Goal: Task Accomplishment & Management: Manage account settings

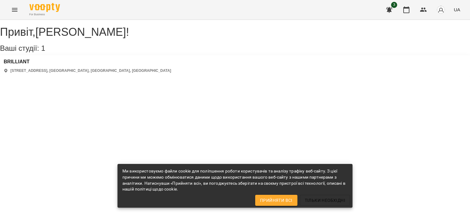
click at [405, 1] on div "For Business 3 UA" at bounding box center [235, 10] width 470 height 20
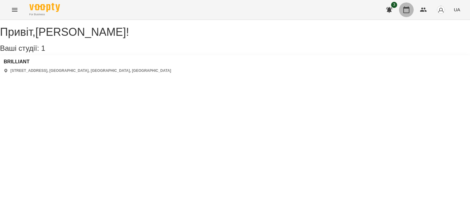
click at [404, 8] on icon "button" at bounding box center [406, 9] width 6 height 7
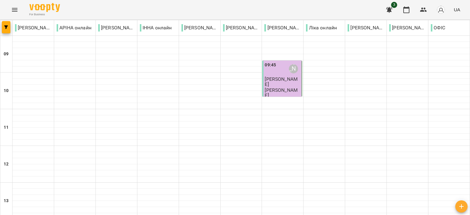
scroll to position [301, 0]
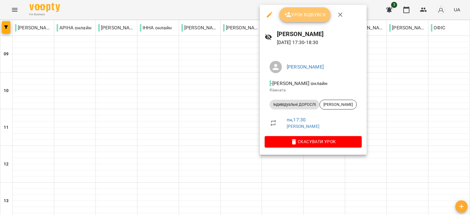
click at [289, 20] on button "Урок відбувся" at bounding box center [304, 14] width 51 height 15
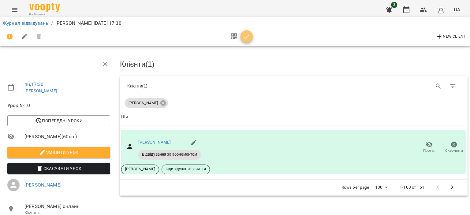
click at [248, 39] on icon "button" at bounding box center [246, 36] width 7 height 7
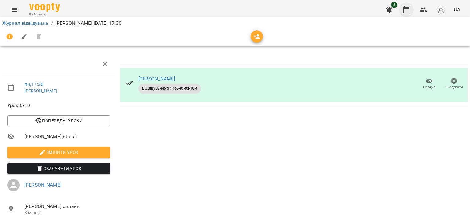
click at [405, 6] on button "button" at bounding box center [406, 9] width 15 height 15
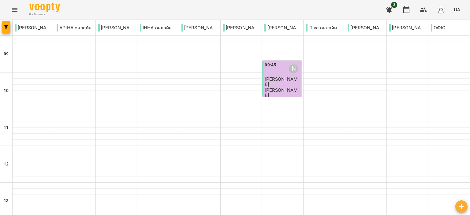
scroll to position [301, 0]
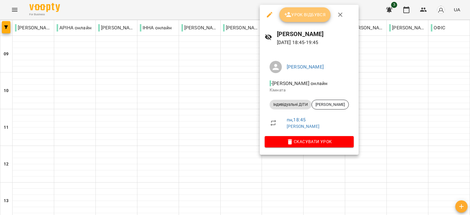
click at [303, 19] on button "Урок відбувся" at bounding box center [304, 14] width 51 height 15
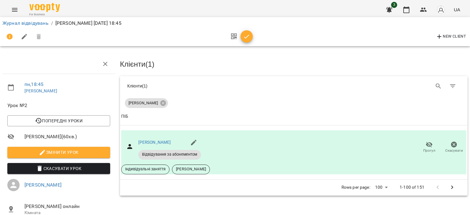
drag, startPoint x: 248, startPoint y: 35, endPoint x: 205, endPoint y: 24, distance: 44.8
click at [248, 35] on icon "button" at bounding box center [246, 36] width 7 height 7
